Goal: Information Seeking & Learning: Learn about a topic

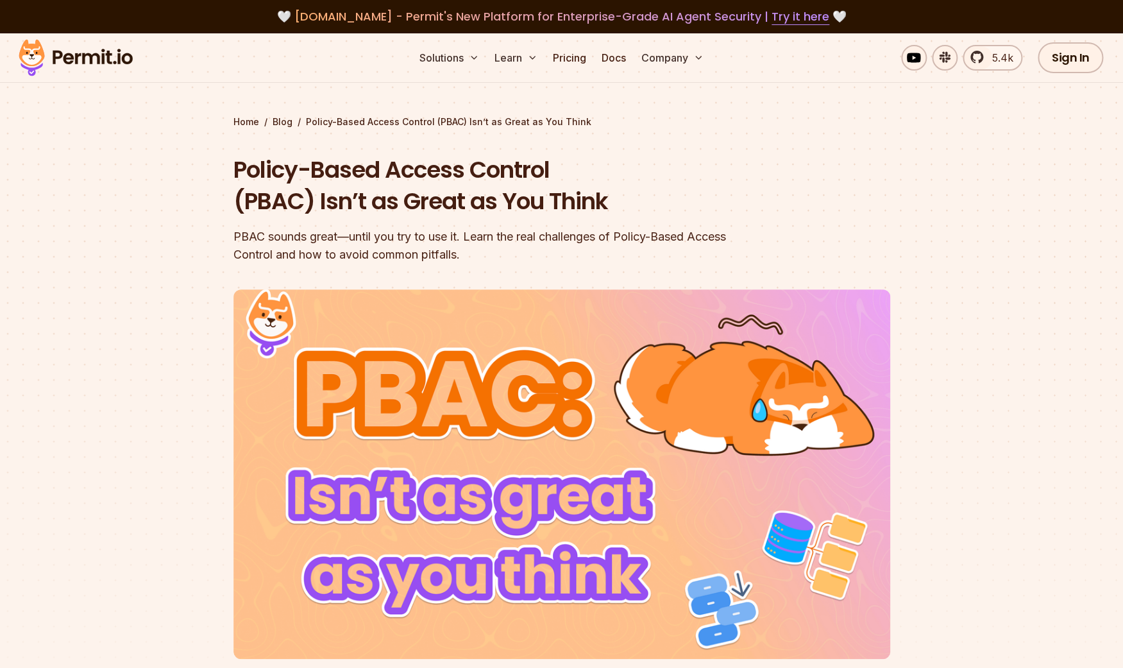
click at [350, 19] on span "agent.security - Permit's New Platform for Enterprise-Grade AI Agent Security |…" at bounding box center [562, 16] width 535 height 16
click at [783, 15] on link "Try it here" at bounding box center [801, 16] width 58 height 17
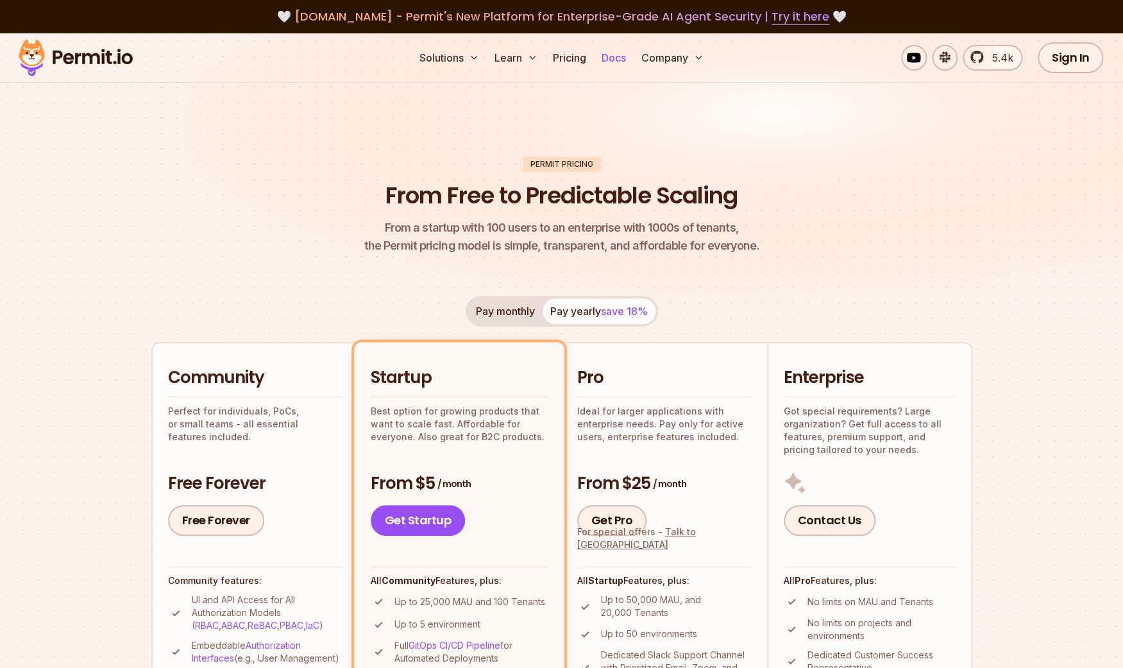
click at [622, 59] on link "Docs" at bounding box center [614, 58] width 35 height 26
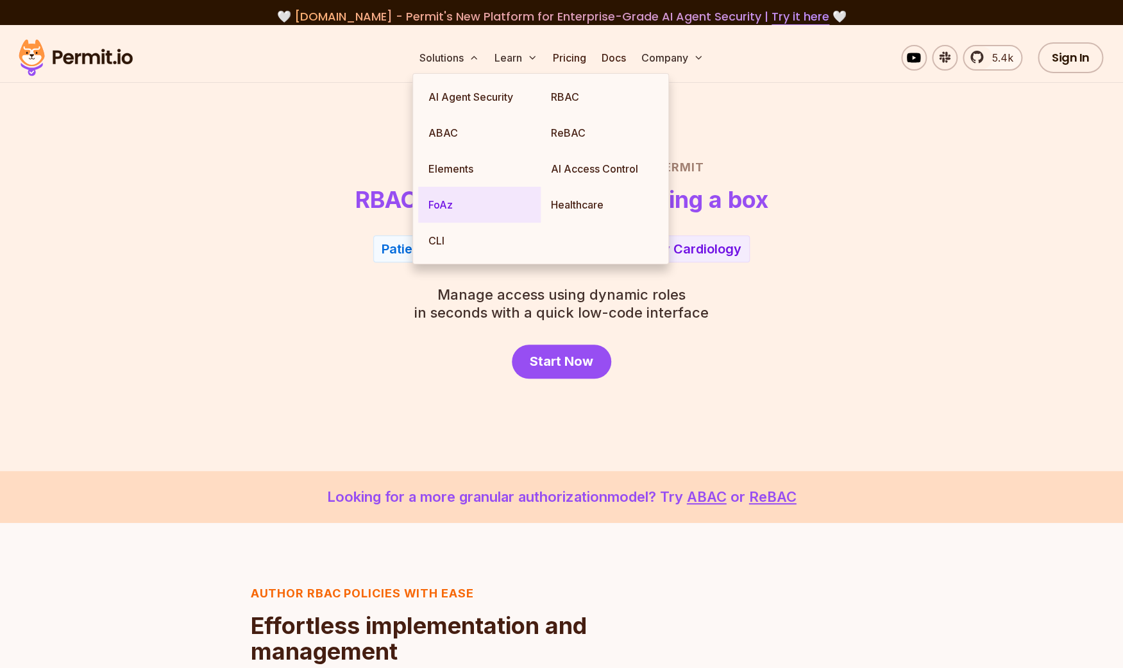
click at [445, 203] on link "FoAz" at bounding box center [479, 205] width 123 height 36
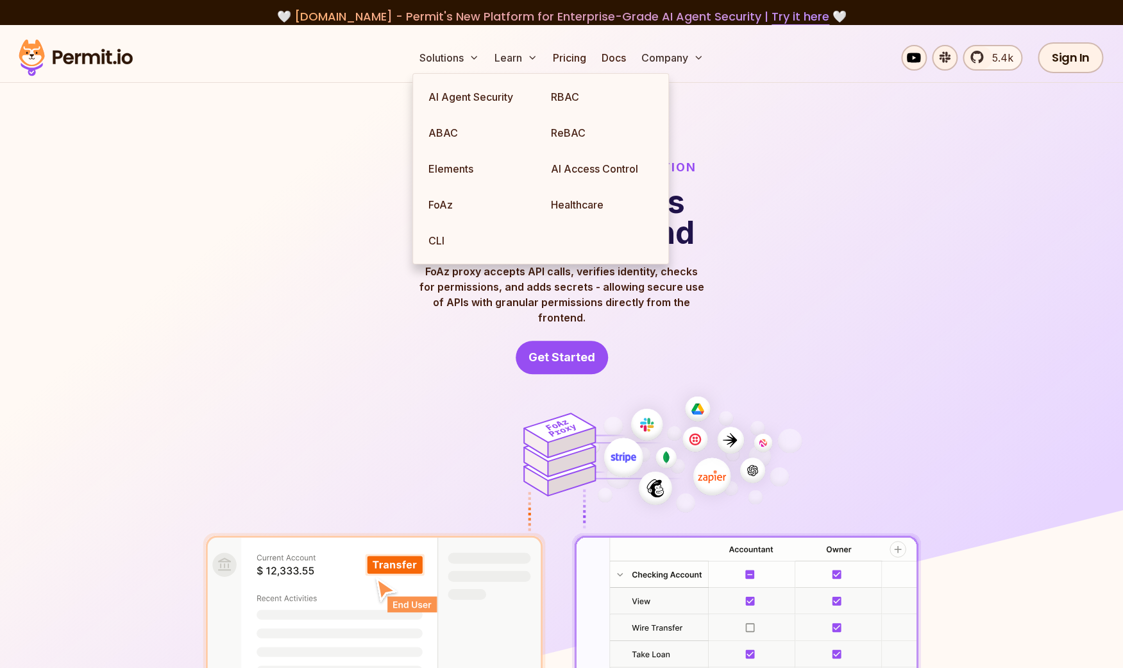
click at [295, 294] on div "FoAz: Frontend Only Authorization Use secure APIs from the frontend FoAz proxy …" at bounding box center [562, 266] width 719 height 216
click at [605, 167] on link "AI Access Control" at bounding box center [602, 169] width 123 height 36
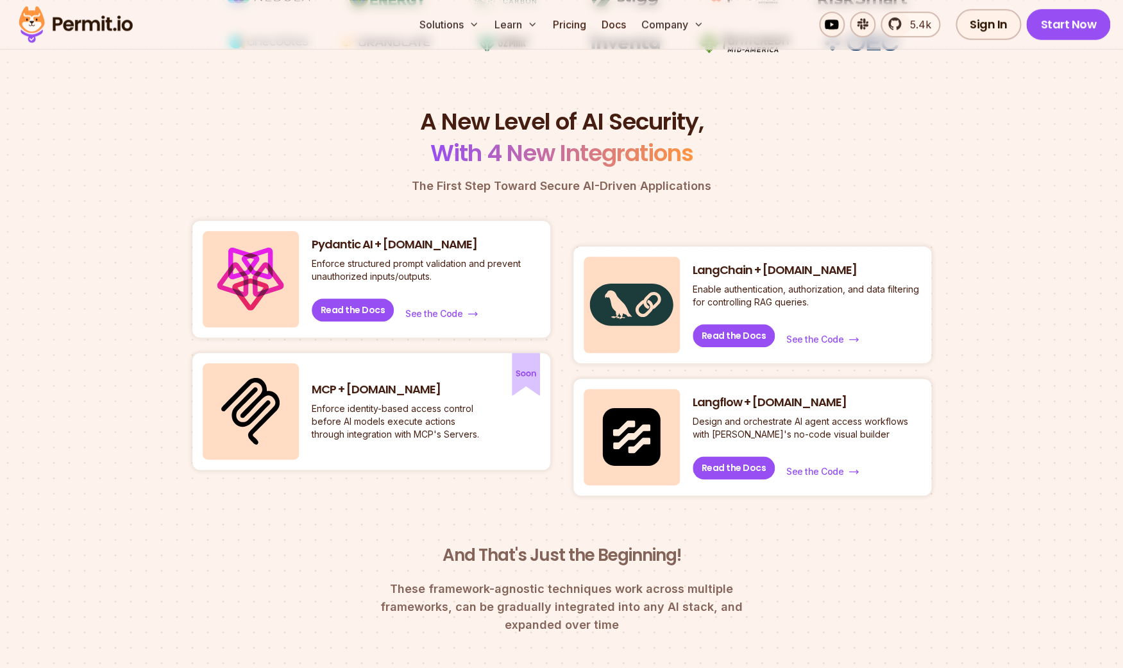
scroll to position [482, 0]
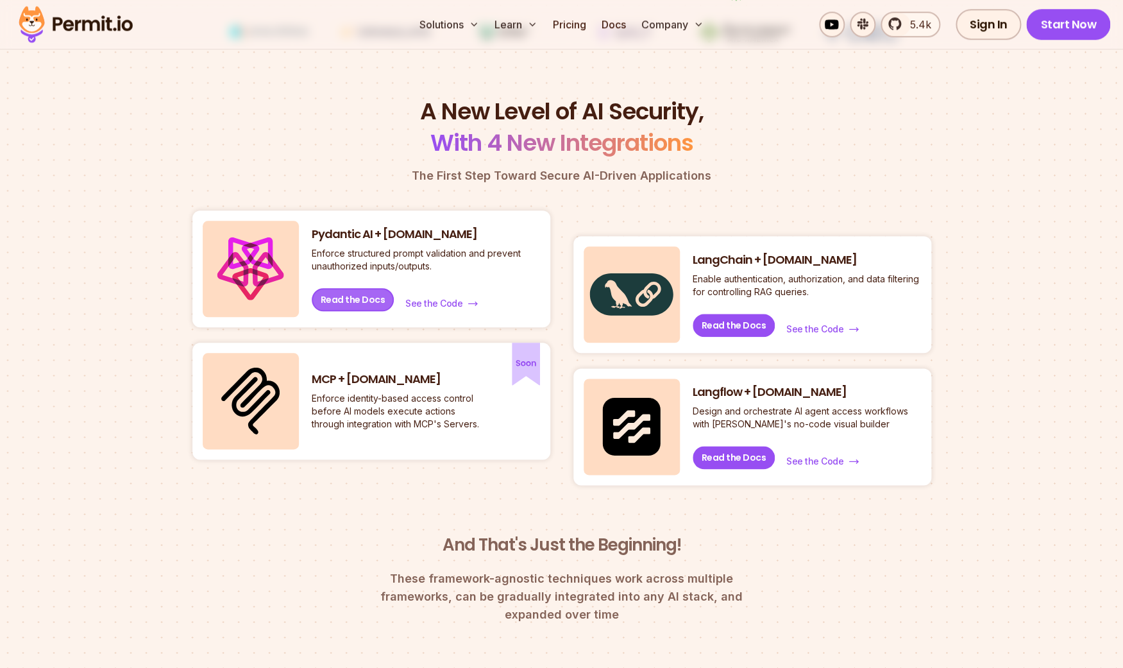
click at [346, 304] on link "Read the Docs" at bounding box center [353, 299] width 83 height 23
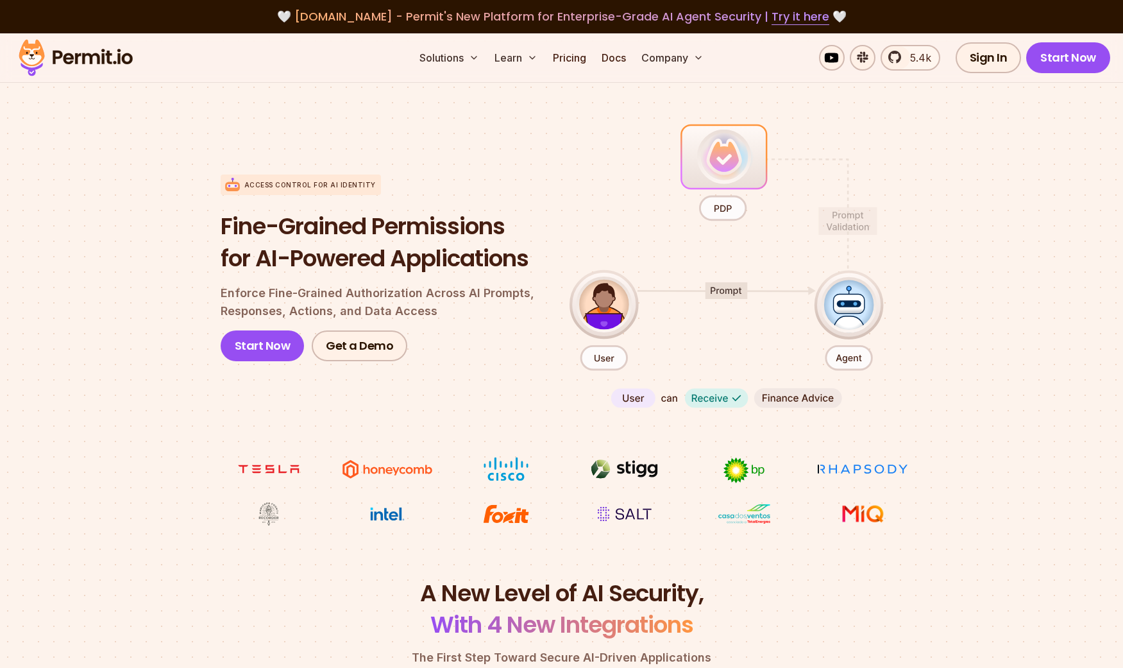
scroll to position [482, 0]
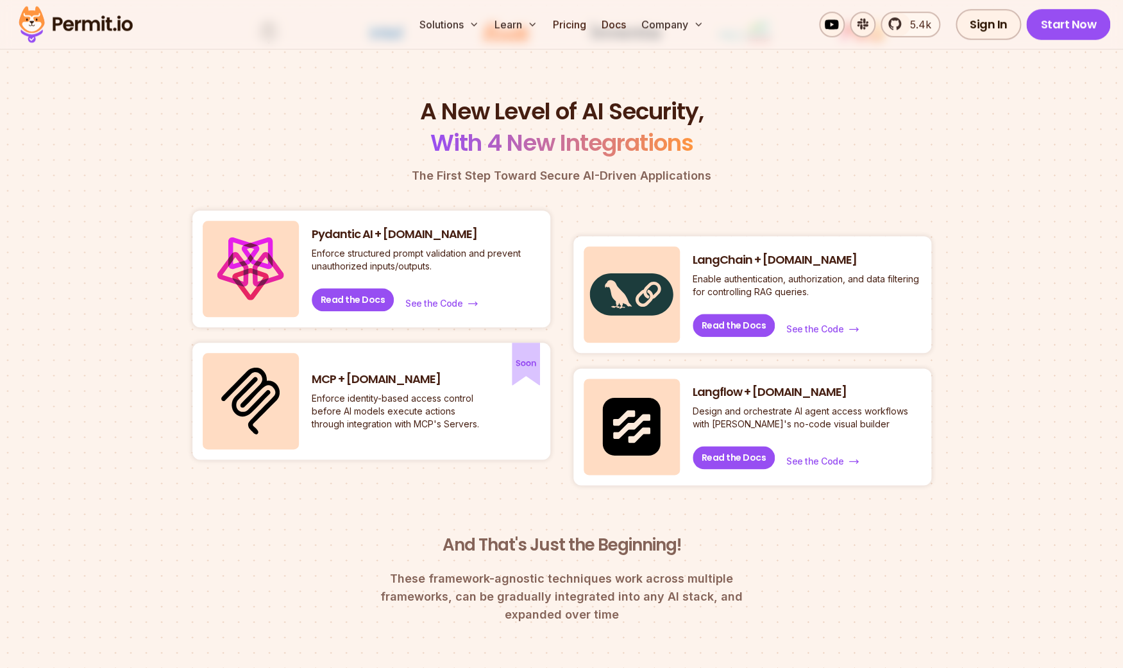
click at [459, 417] on p "Enforce identity-based access control before AI models execute actions through …" at bounding box center [398, 411] width 173 height 38
click at [518, 368] on img at bounding box center [526, 364] width 28 height 43
click at [364, 298] on link "Read the Docs" at bounding box center [353, 299] width 83 height 23
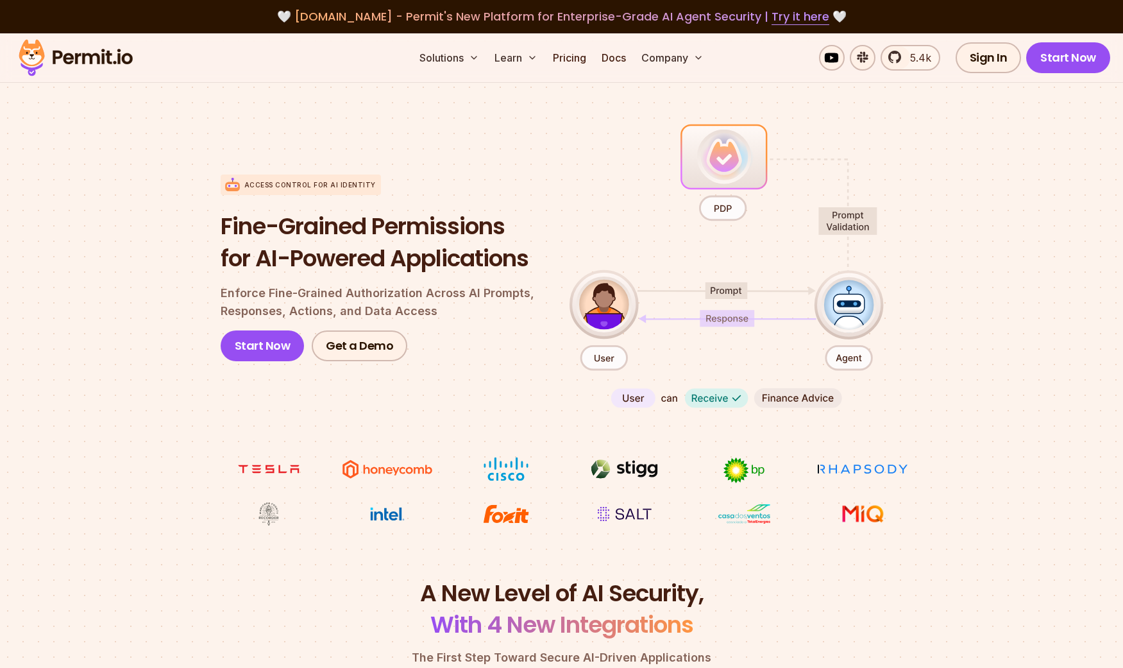
scroll to position [482, 0]
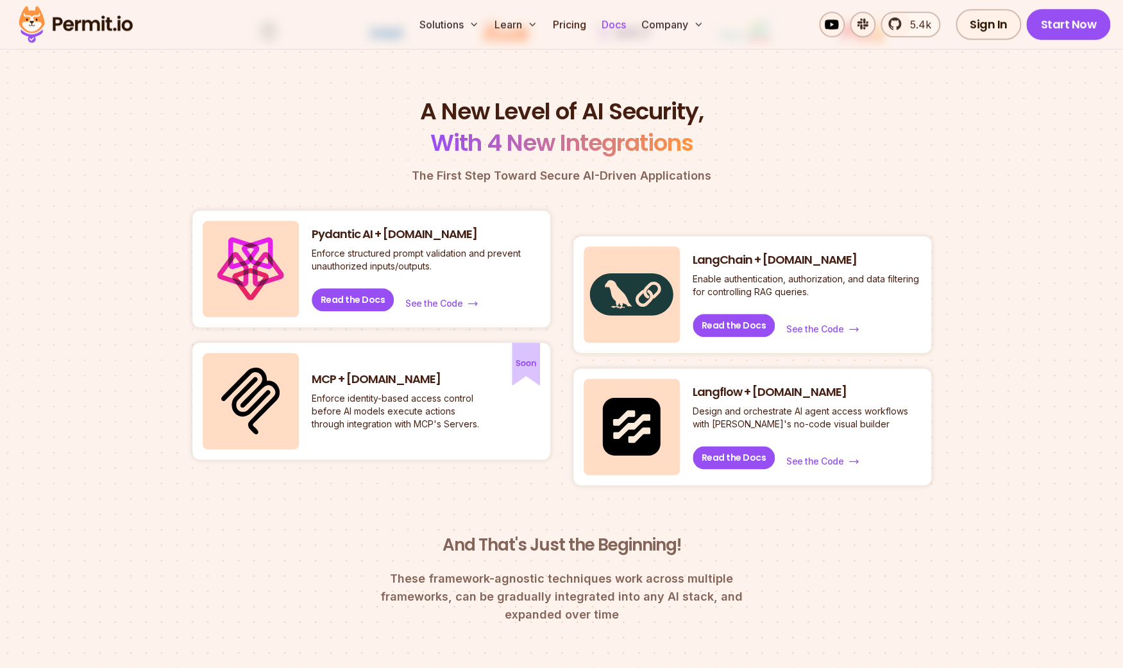
click at [624, 25] on link "Docs" at bounding box center [614, 25] width 35 height 26
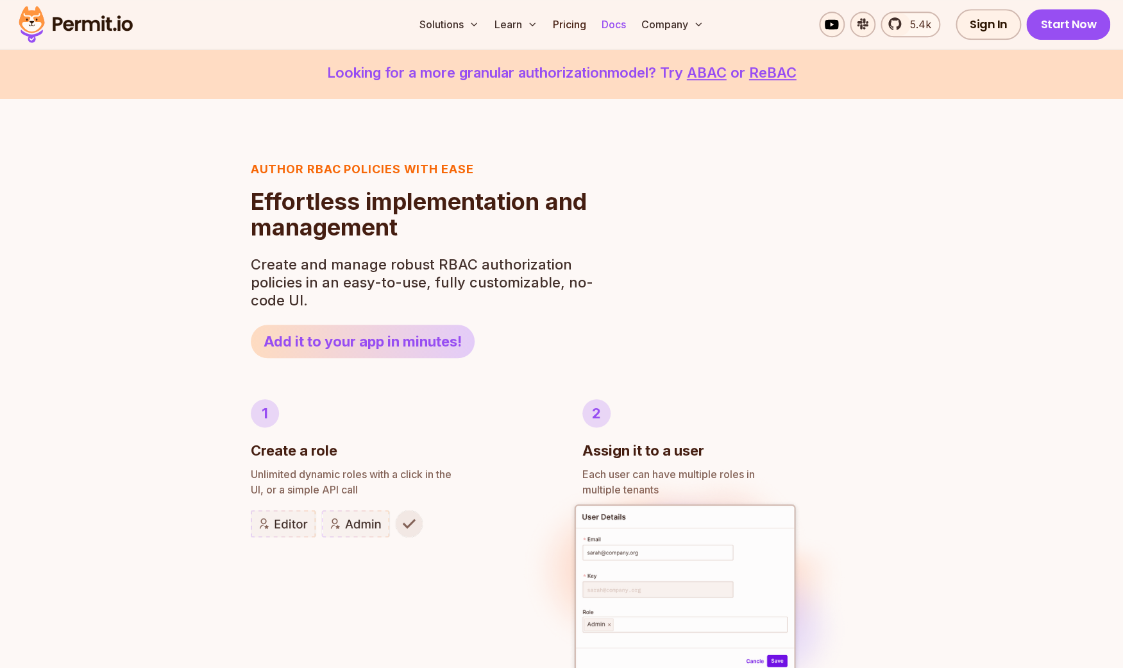
scroll to position [366, 0]
